Goal: Task Accomplishment & Management: Use online tool/utility

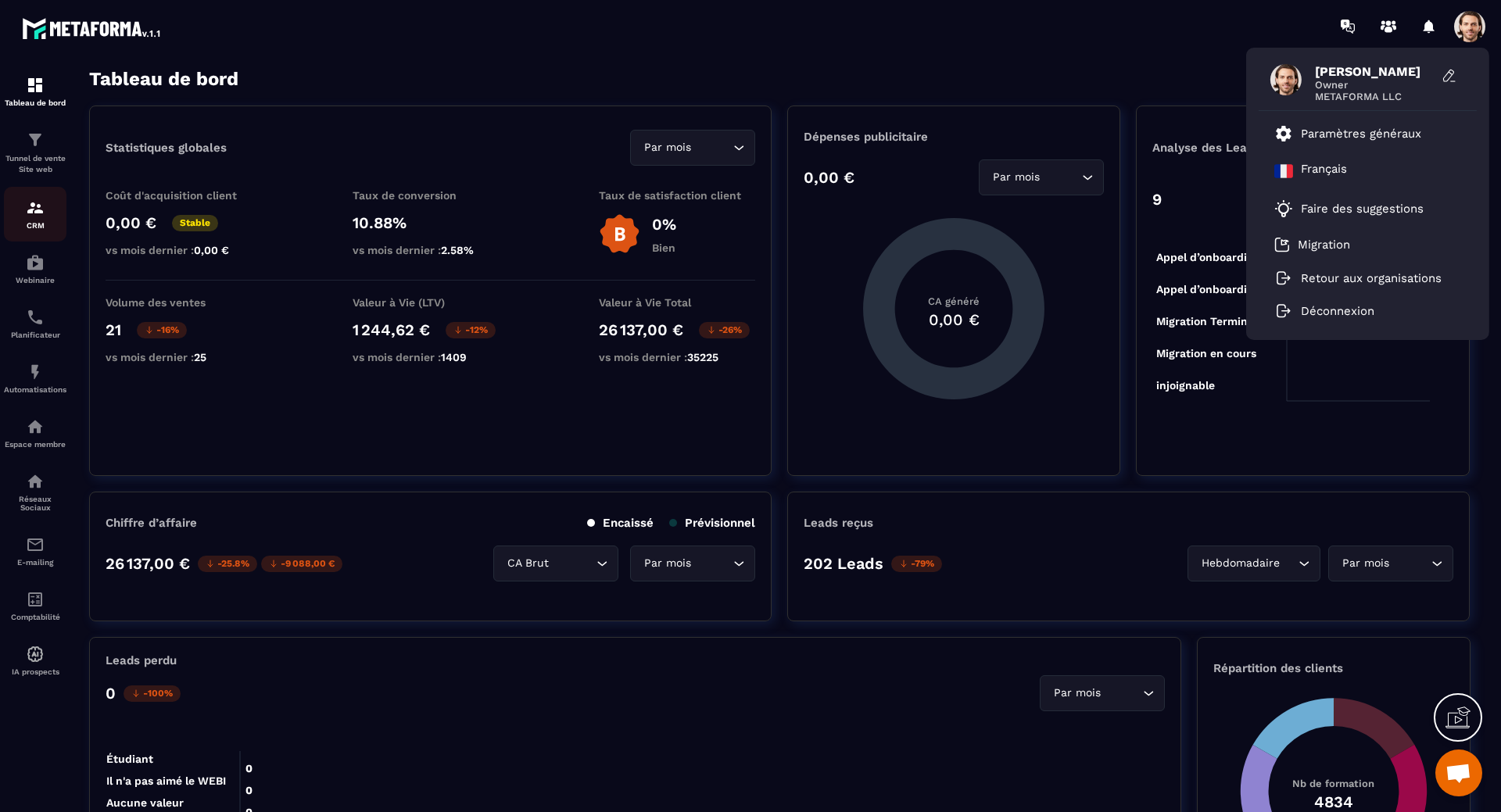
click at [35, 201] on img at bounding box center [35, 208] width 19 height 19
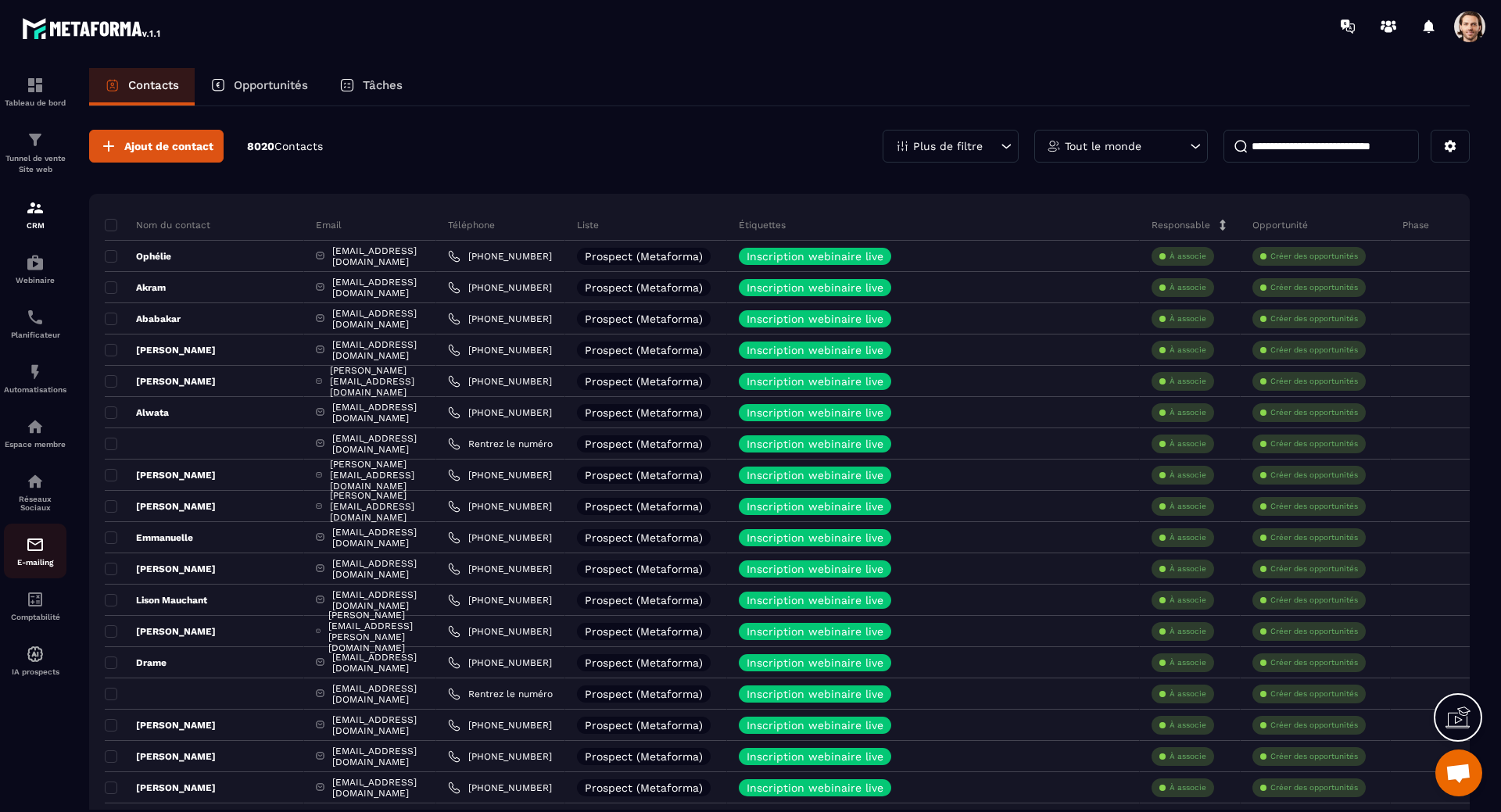
click at [30, 554] on img at bounding box center [35, 545] width 19 height 19
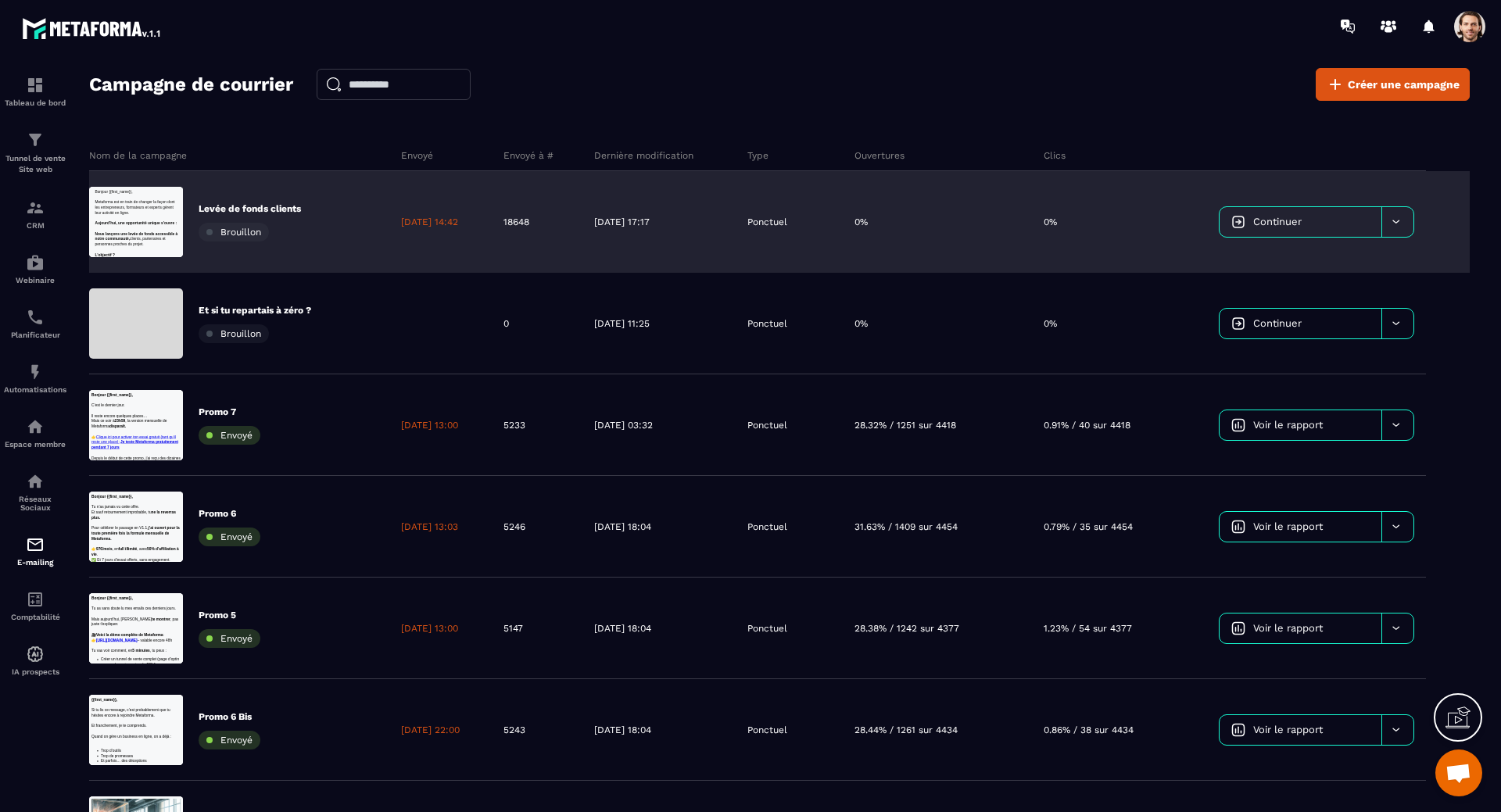
click at [1247, 227] on link "Continuer" at bounding box center [1300, 222] width 162 height 30
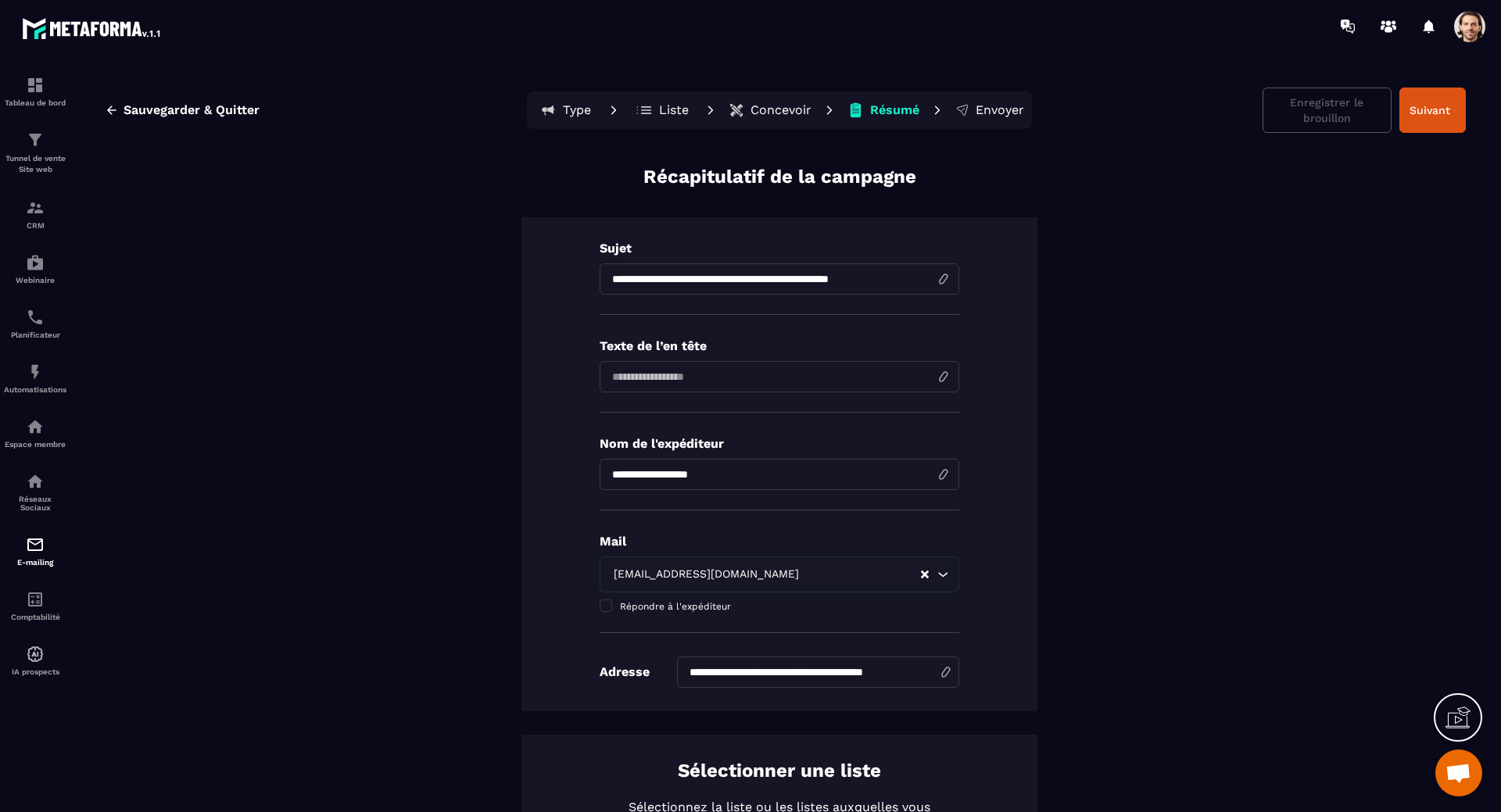
click at [664, 116] on p "Liste" at bounding box center [673, 110] width 30 height 15
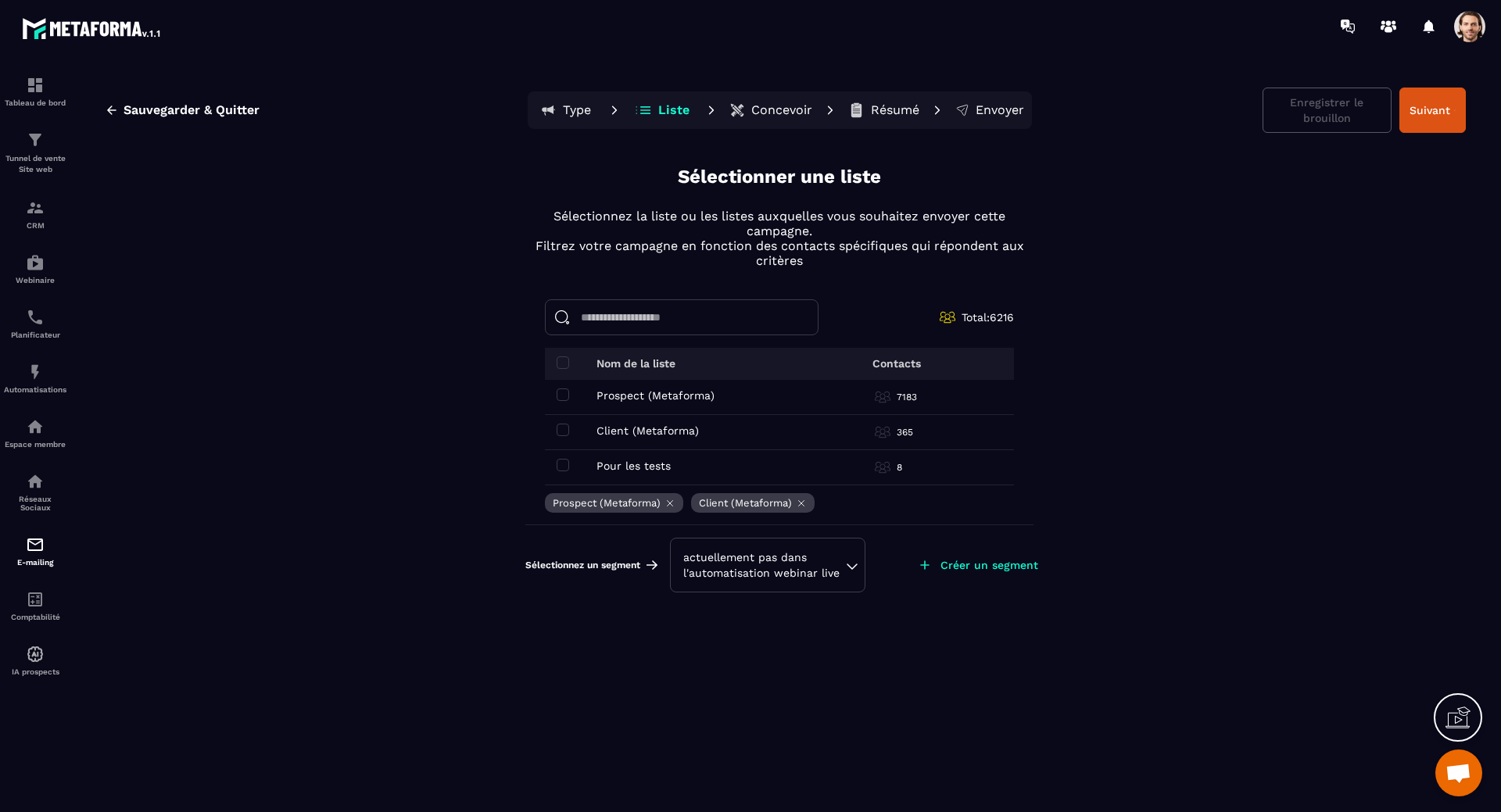
click at [828, 563] on div "actuellement pas dans l'automatisation webinar live" at bounding box center [767, 564] width 169 height 31
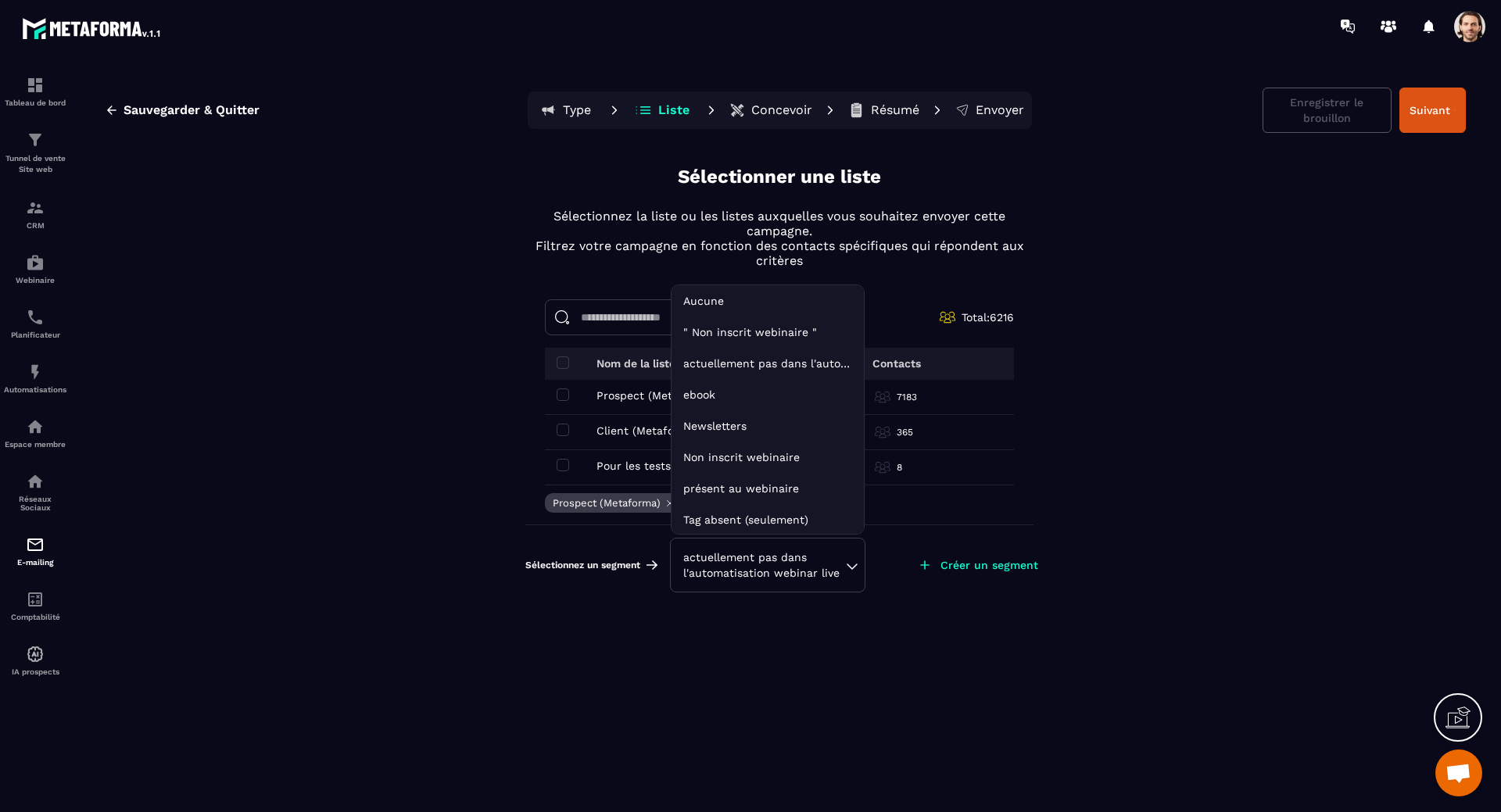
click at [1247, 478] on div "Sauvegarder & Quitter Type Liste Concevoir Résumé Envoyer Enregistrer le brouil…" at bounding box center [780, 446] width 1412 height 757
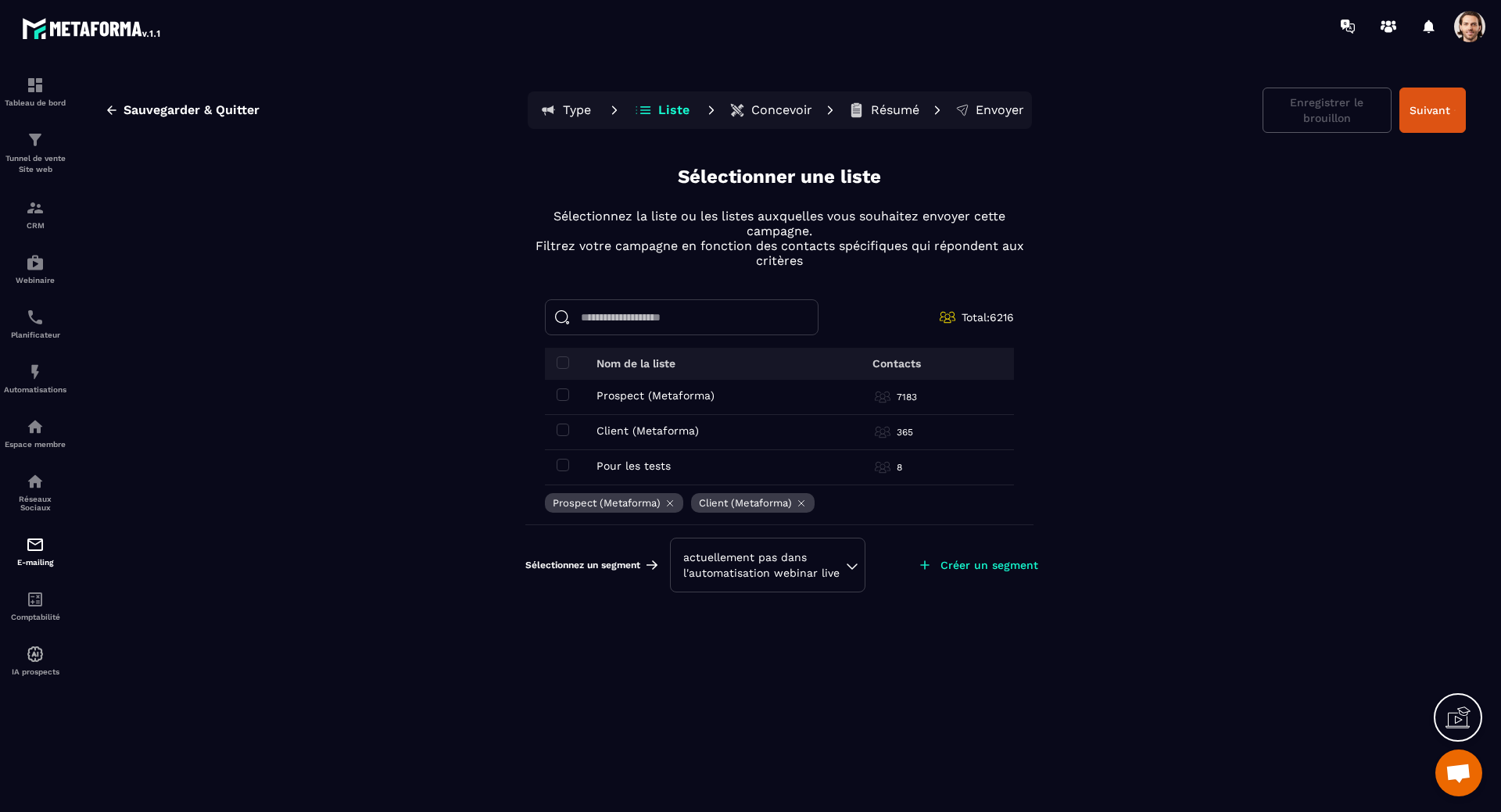
click at [976, 319] on span "Total: 6216" at bounding box center [987, 317] width 52 height 13
